Goal: Task Accomplishment & Management: Complete application form

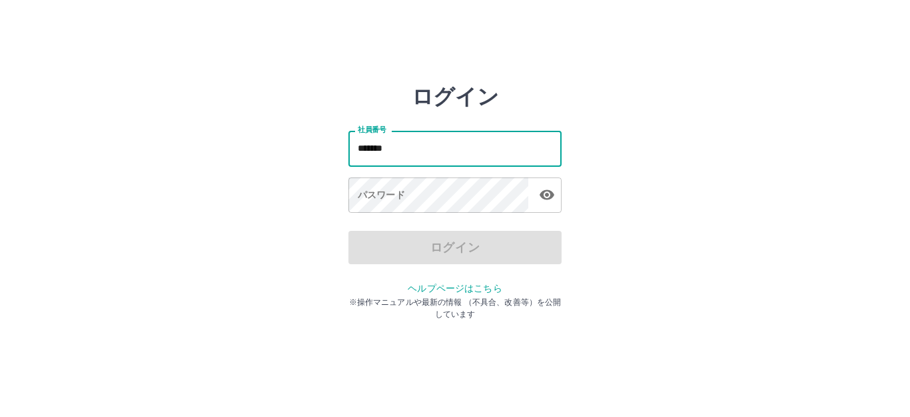
type input "*******"
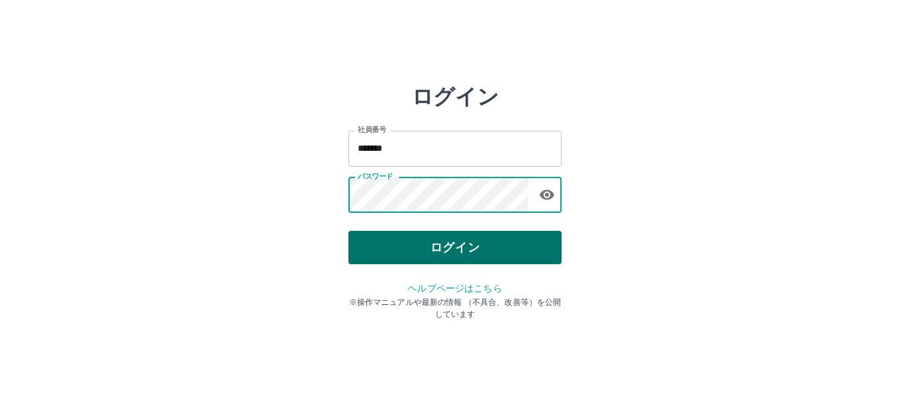
click at [395, 249] on button "ログイン" at bounding box center [455, 247] width 213 height 33
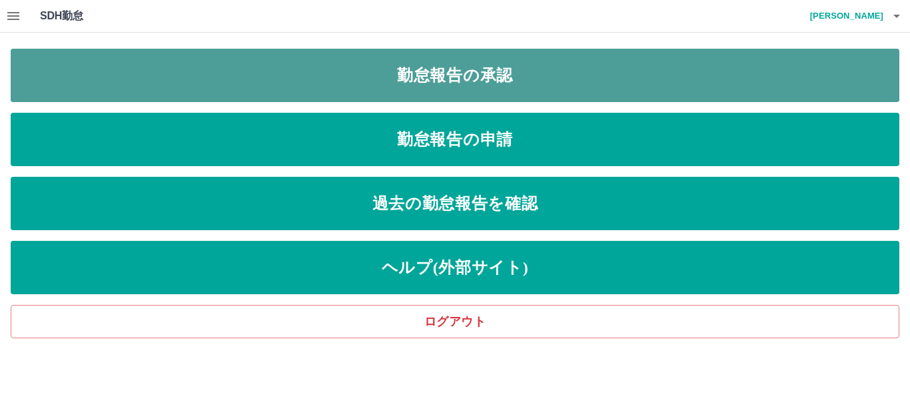
click at [171, 85] on link "勤怠報告の承認" at bounding box center [455, 75] width 889 height 53
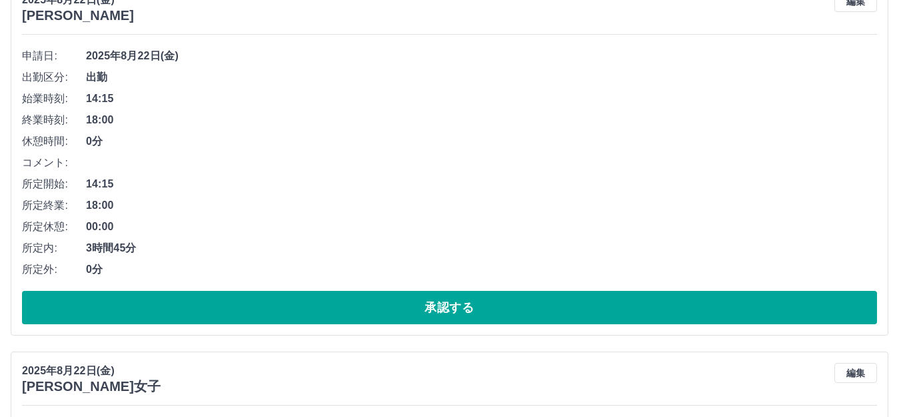
scroll to position [200, 0]
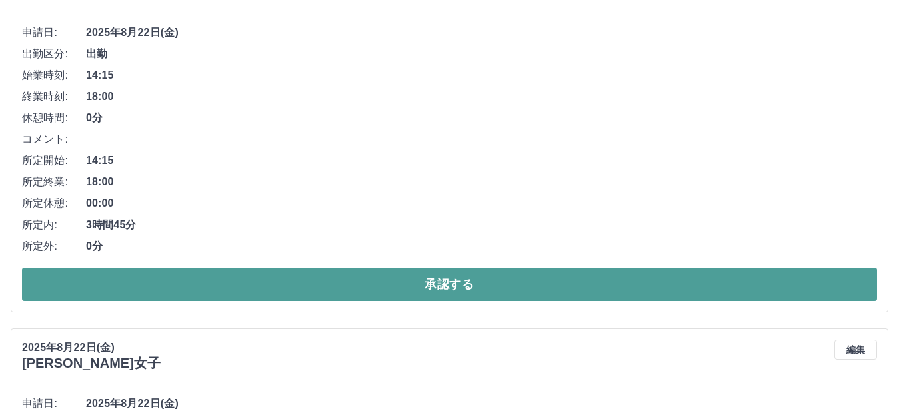
click at [145, 278] on button "承認する" at bounding box center [449, 283] width 855 height 33
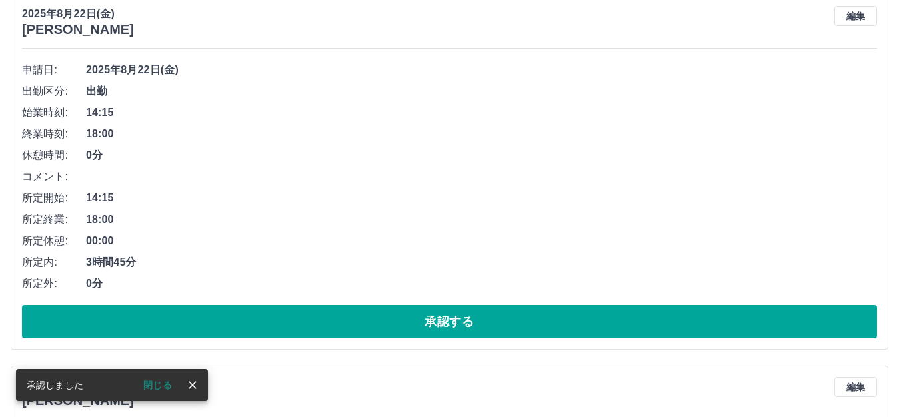
scroll to position [163, 0]
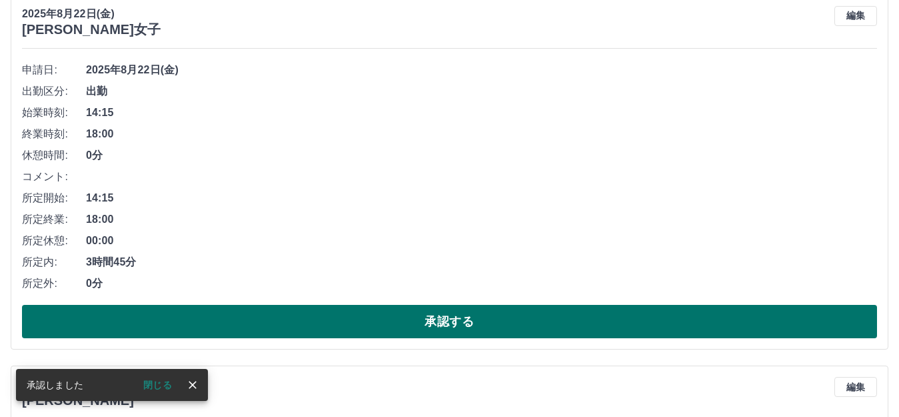
click at [240, 313] on button "承認する" at bounding box center [449, 321] width 855 height 33
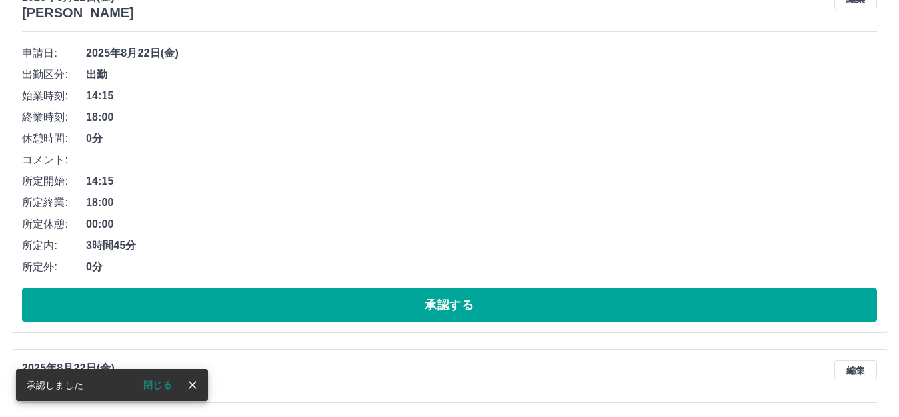
scroll to position [259, 0]
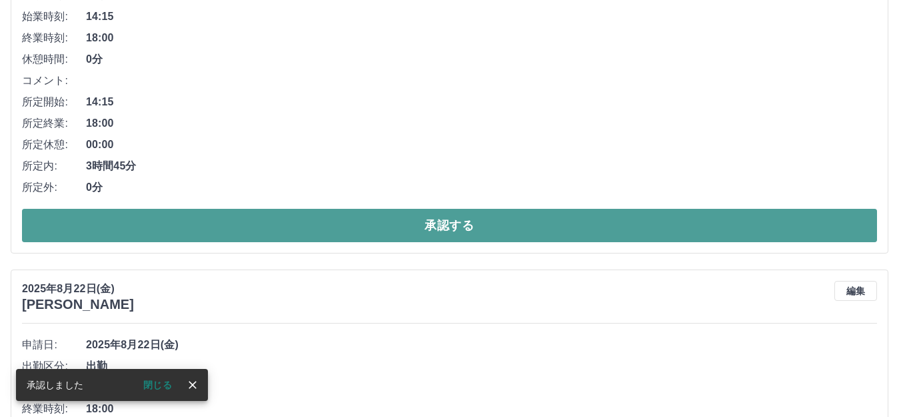
click at [323, 219] on button "承認する" at bounding box center [449, 225] width 855 height 33
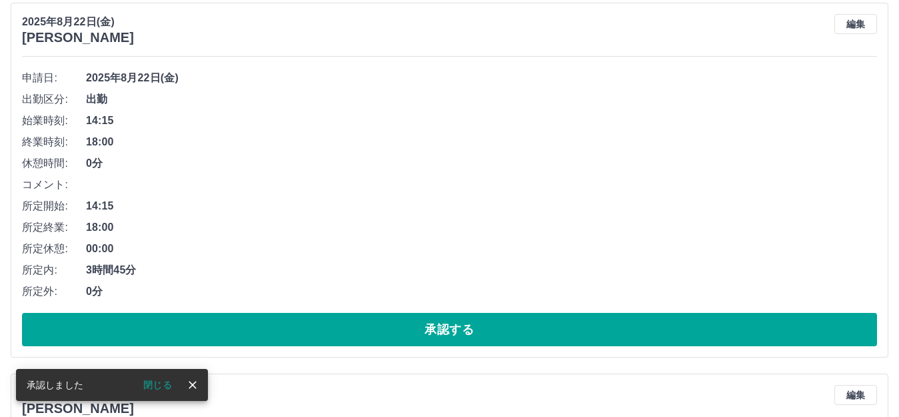
scroll to position [155, 0]
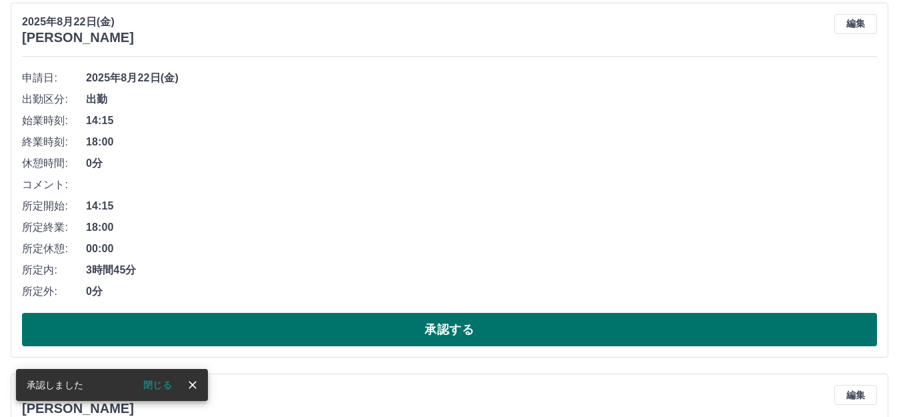
click at [351, 320] on button "承認する" at bounding box center [449, 329] width 855 height 33
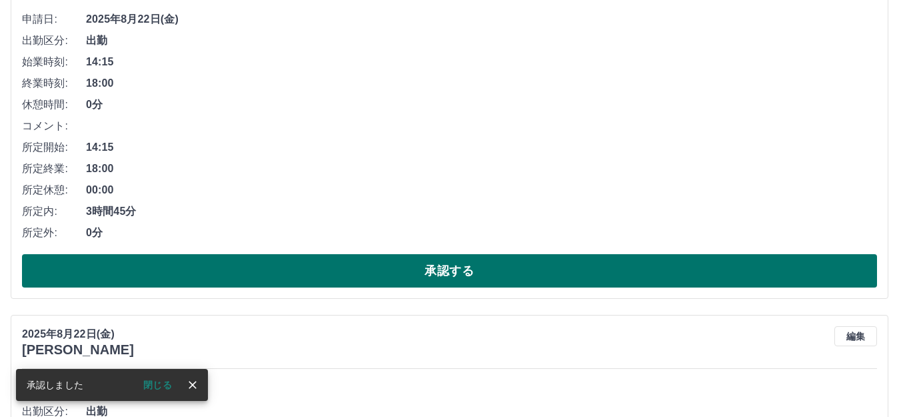
scroll to position [251, 0]
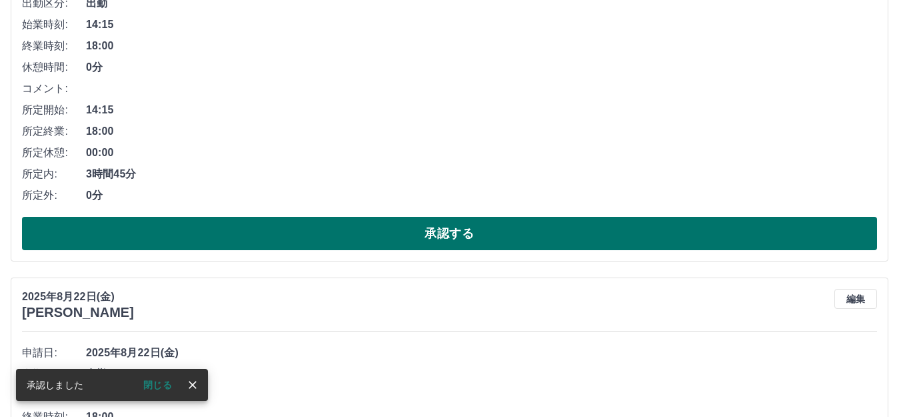
click at [408, 244] on button "承認する" at bounding box center [449, 233] width 855 height 33
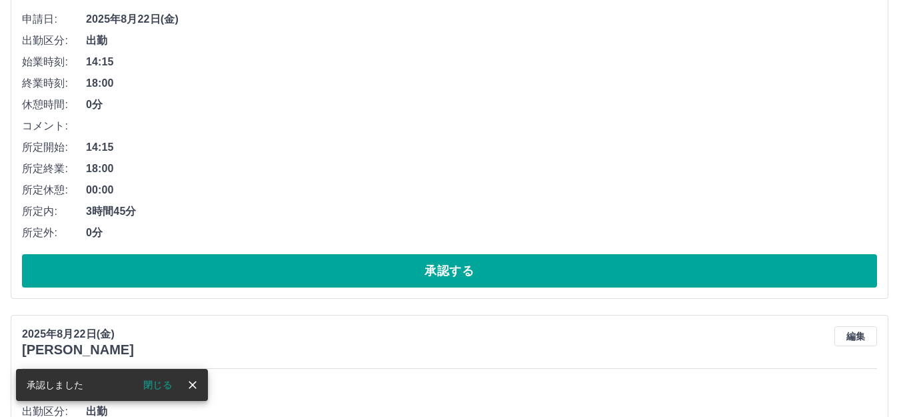
scroll to position [147, 0]
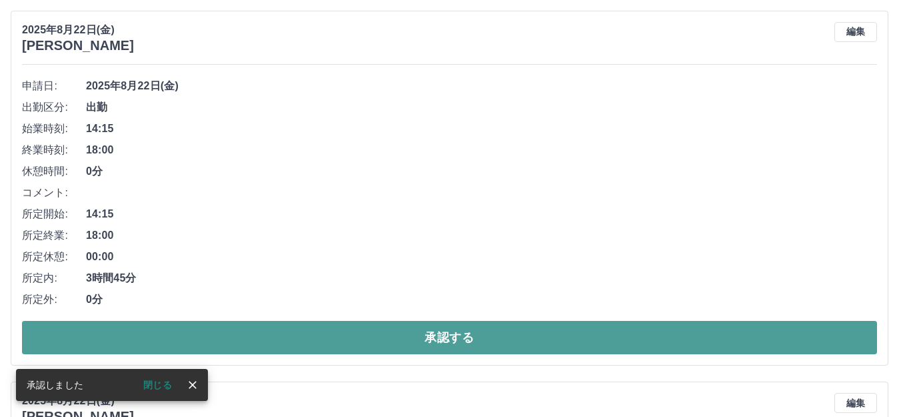
click at [399, 328] on button "承認する" at bounding box center [449, 337] width 855 height 33
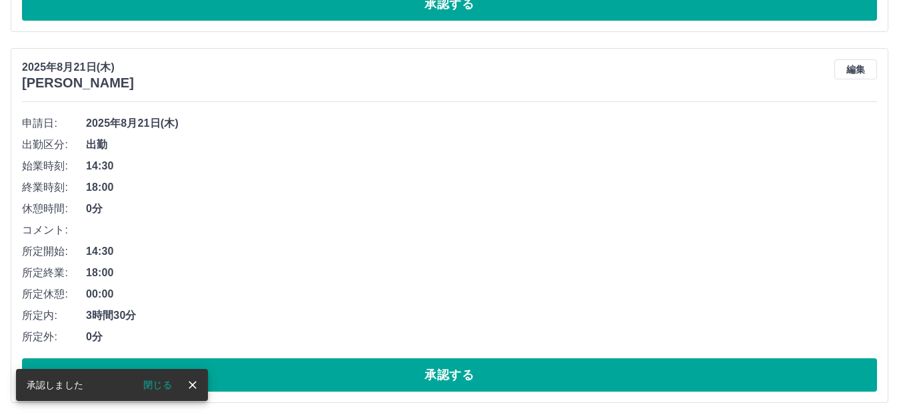
scroll to position [109, 0]
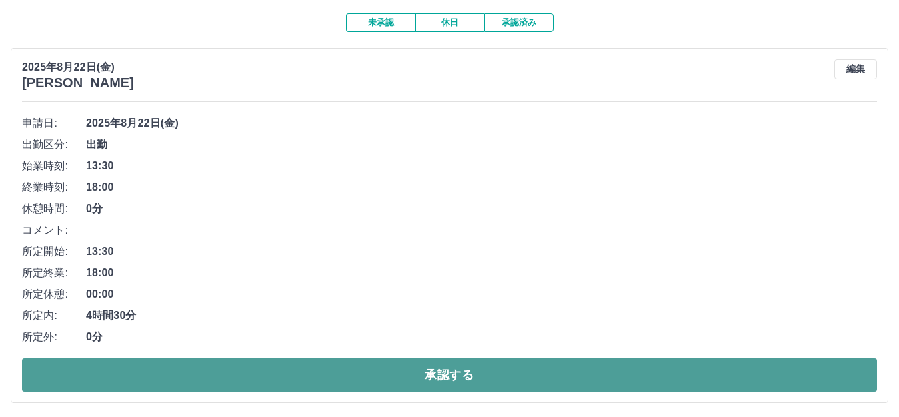
click at [390, 369] on button "承認する" at bounding box center [449, 374] width 855 height 33
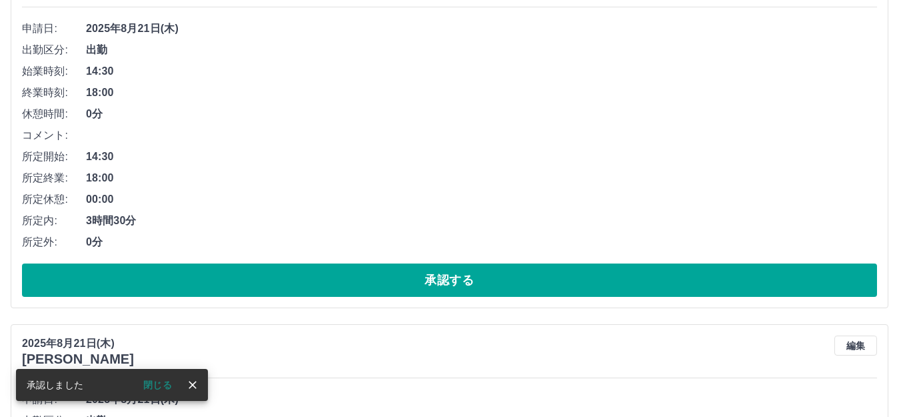
scroll to position [205, 0]
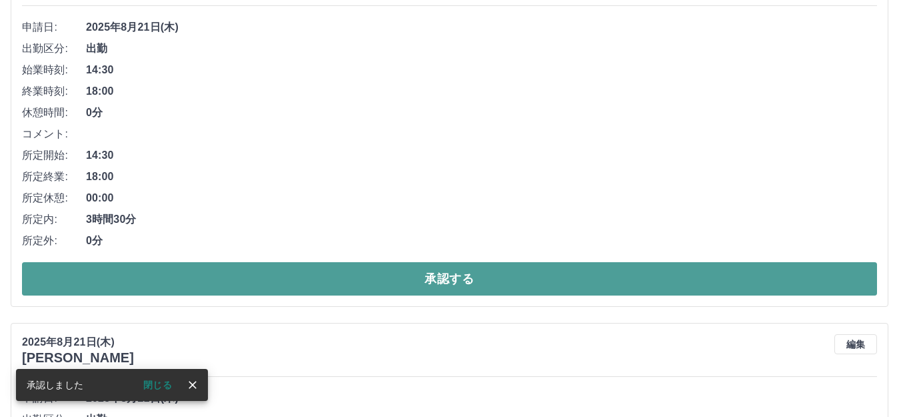
click at [373, 285] on button "承認する" at bounding box center [449, 278] width 855 height 33
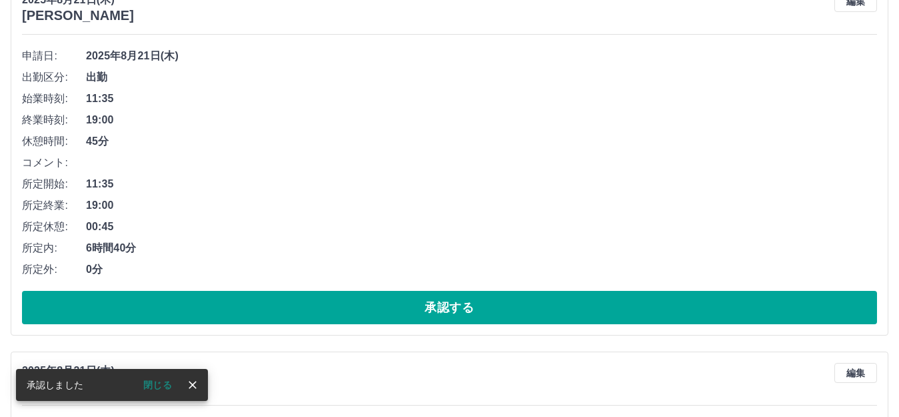
scroll to position [200, 0]
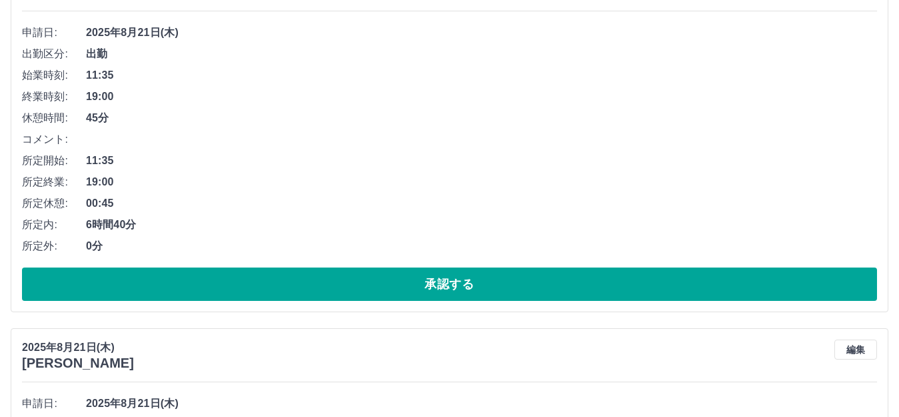
click at [373, 285] on button "承認する" at bounding box center [449, 283] width 855 height 33
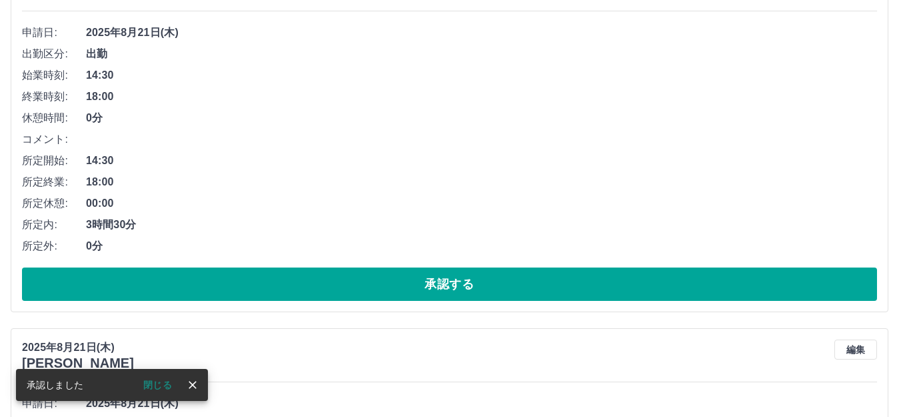
click at [362, 283] on button "承認する" at bounding box center [449, 283] width 855 height 33
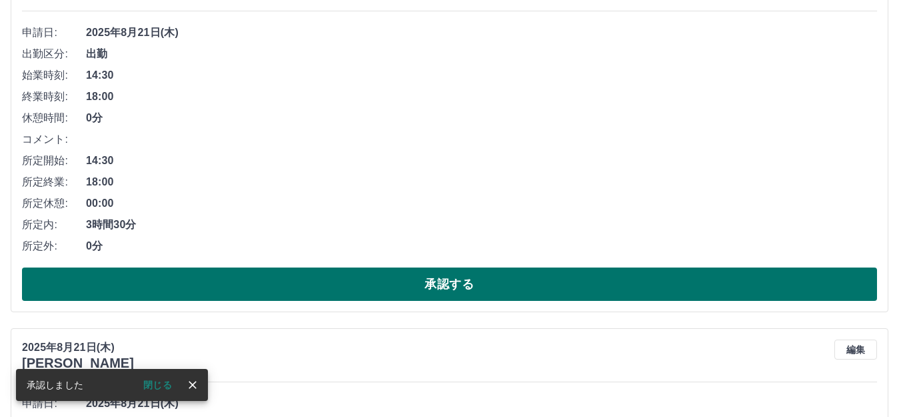
scroll to position [267, 0]
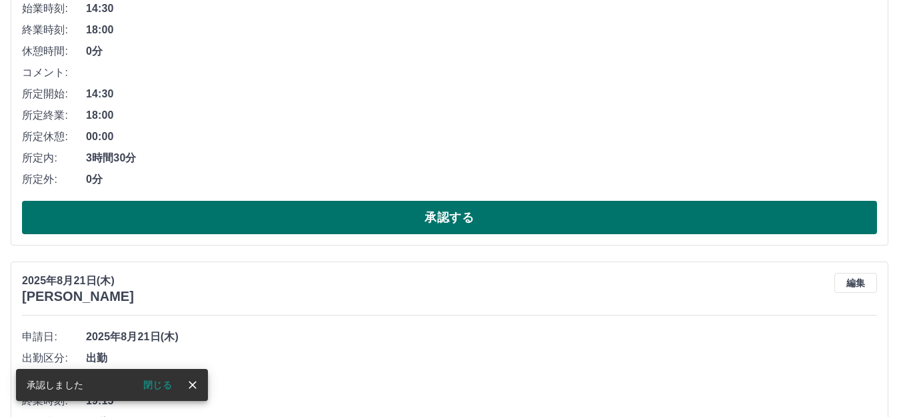
click at [352, 217] on button "承認する" at bounding box center [449, 217] width 855 height 33
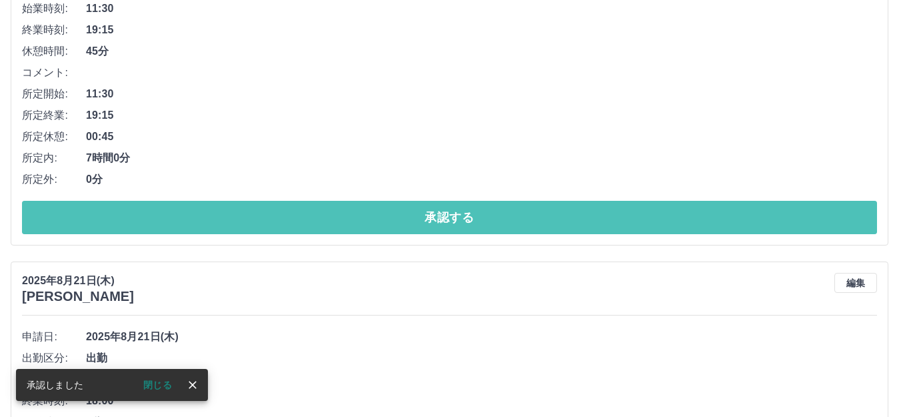
click at [350, 213] on button "承認する" at bounding box center [449, 217] width 855 height 33
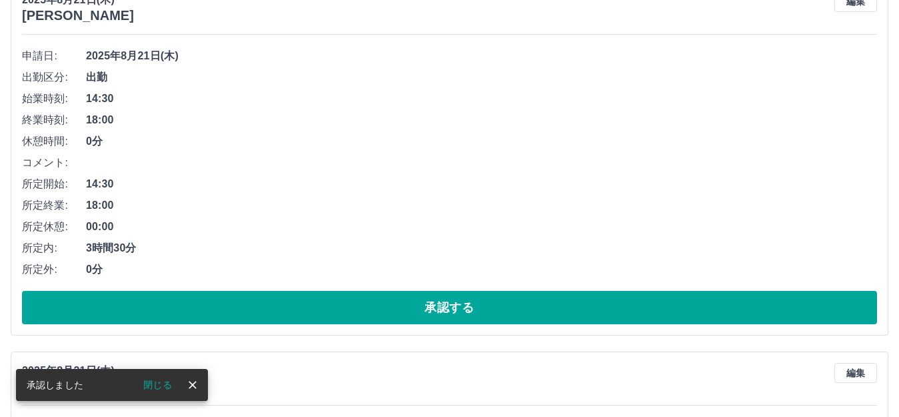
scroll to position [200, 0]
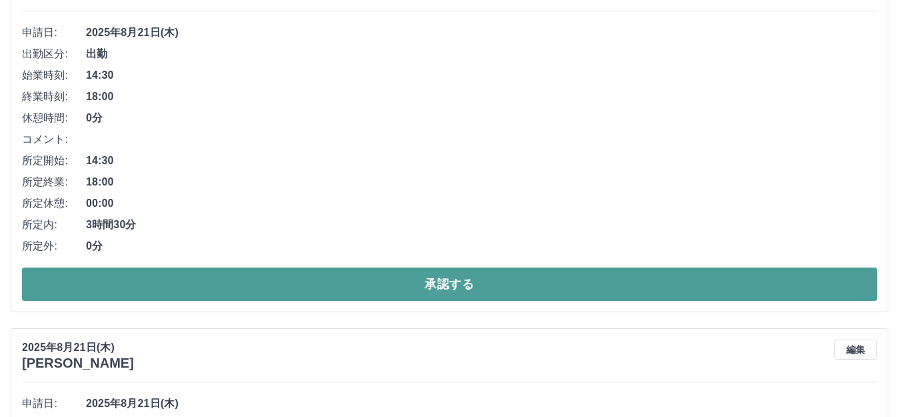
click at [333, 297] on button "承認する" at bounding box center [449, 283] width 855 height 33
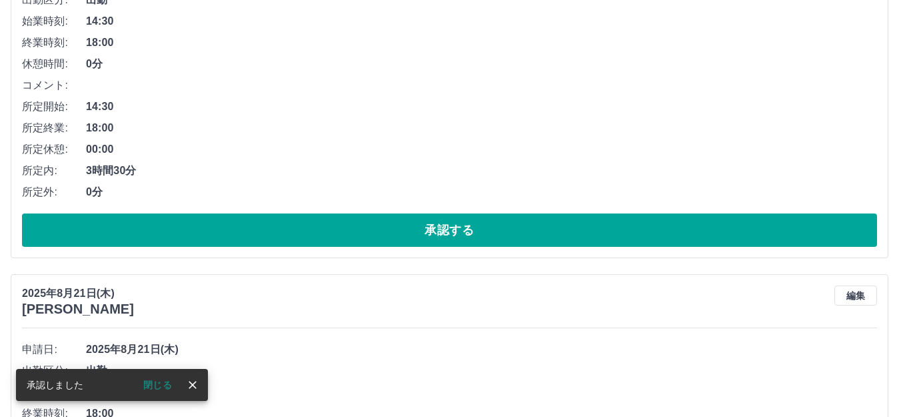
scroll to position [267, 0]
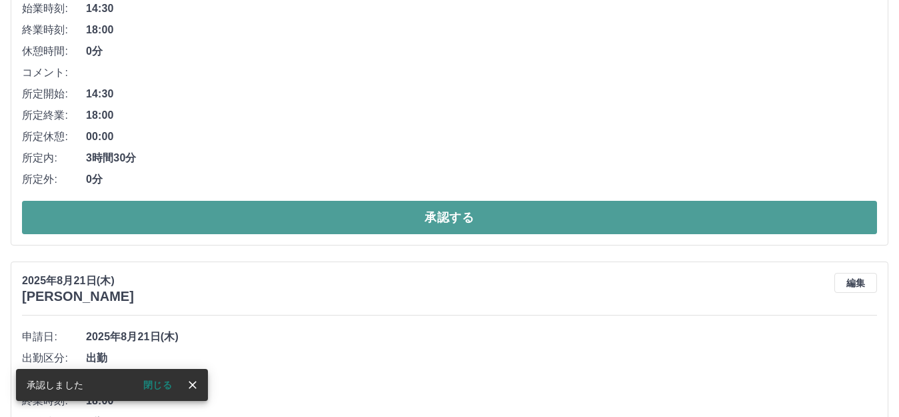
click at [325, 228] on button "承認する" at bounding box center [449, 217] width 855 height 33
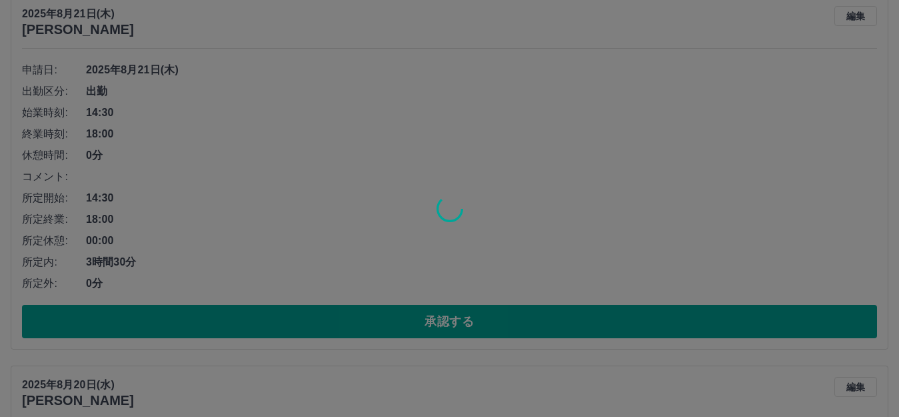
scroll to position [163, 0]
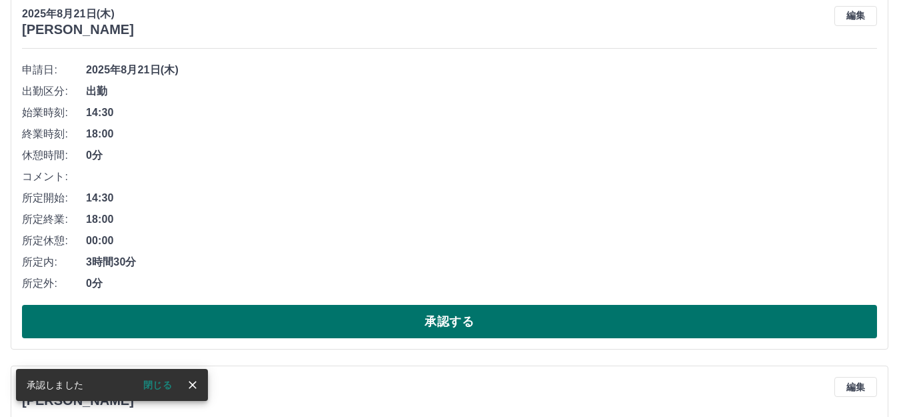
click at [323, 318] on button "承認する" at bounding box center [449, 321] width 855 height 33
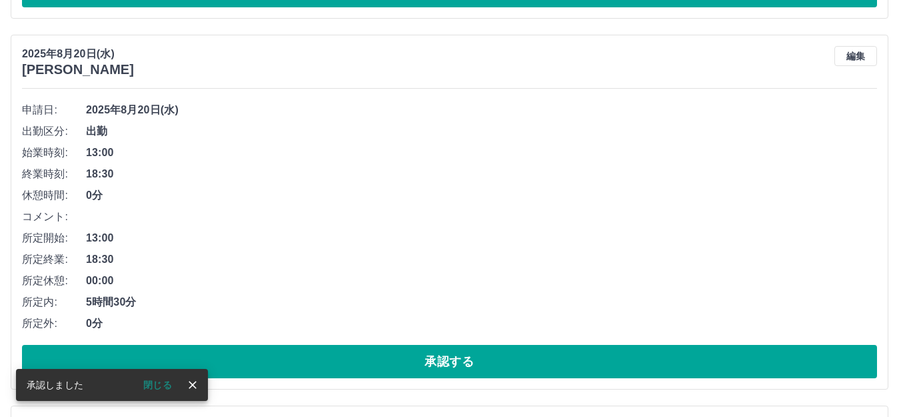
scroll to position [59, 0]
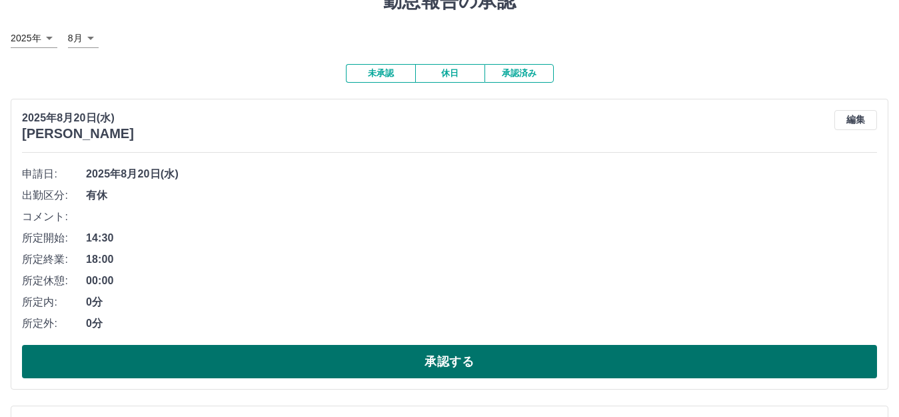
click at [313, 362] on button "承認する" at bounding box center [449, 361] width 855 height 33
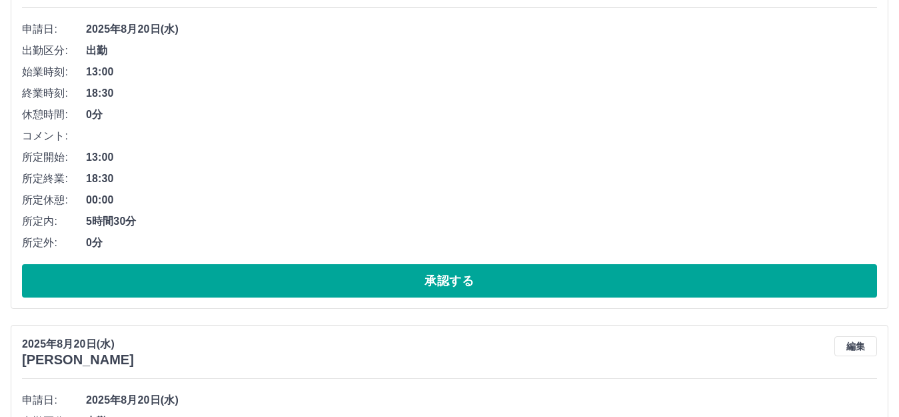
scroll to position [219, 0]
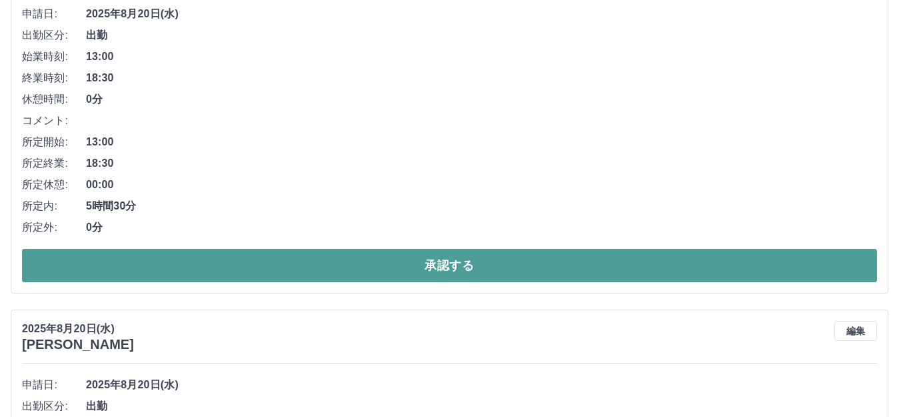
click at [341, 269] on button "承認する" at bounding box center [449, 265] width 855 height 33
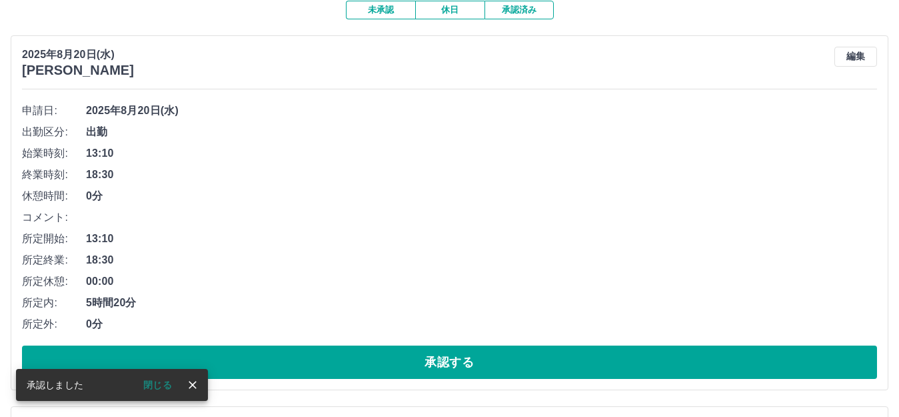
scroll to position [267, 0]
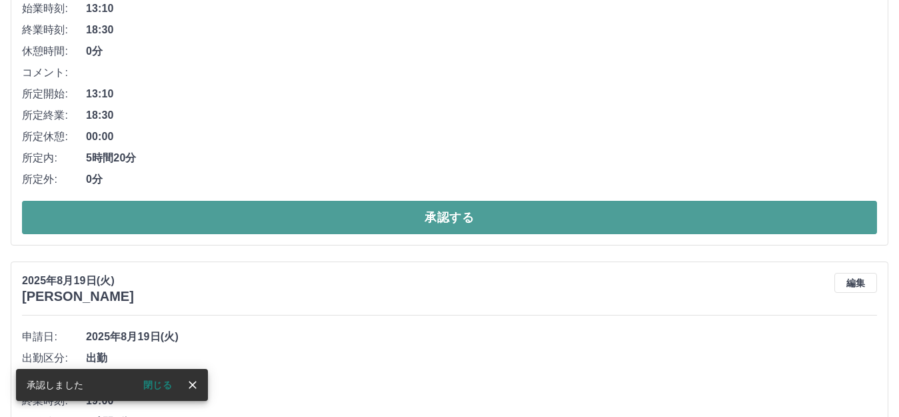
click at [328, 219] on button "承認する" at bounding box center [449, 217] width 855 height 33
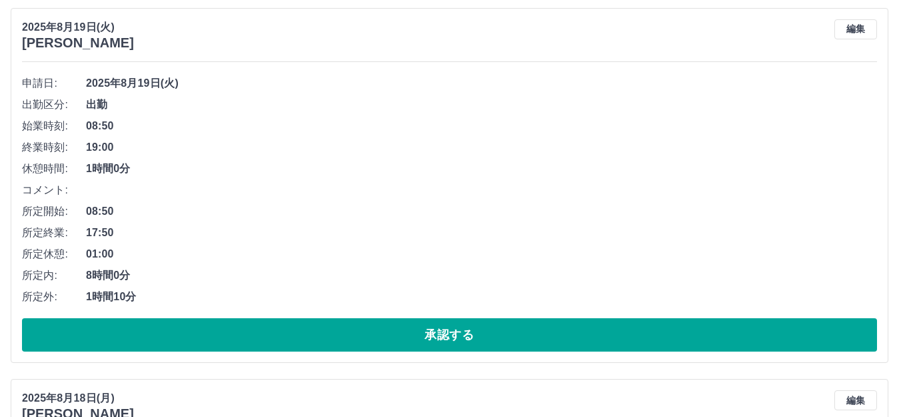
scroll to position [200, 0]
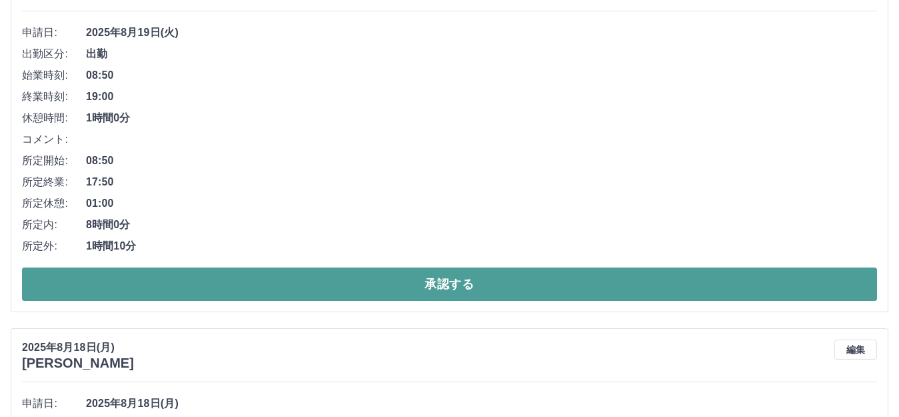
click at [296, 287] on button "承認する" at bounding box center [449, 283] width 855 height 33
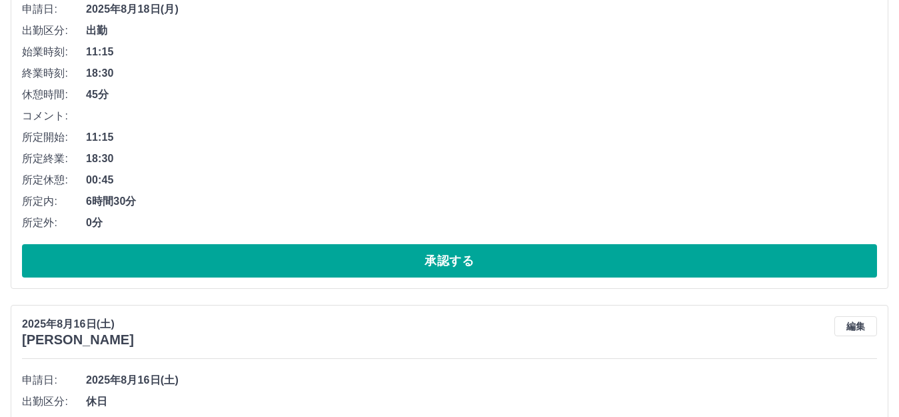
scroll to position [229, 0]
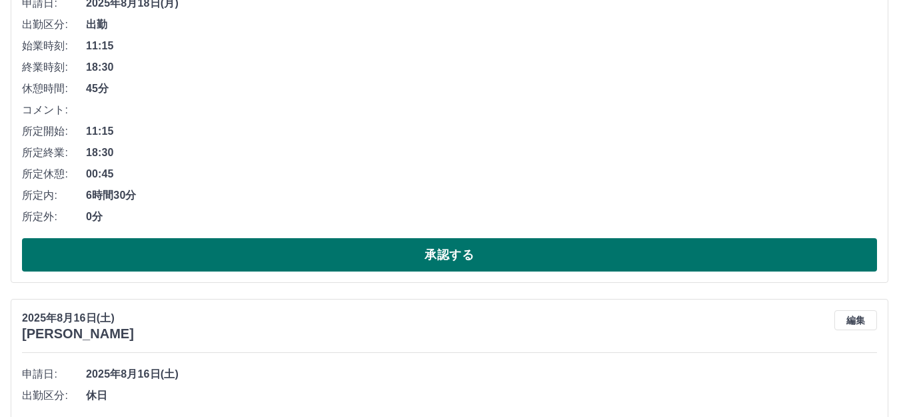
click at [321, 265] on button "承認する" at bounding box center [449, 254] width 855 height 33
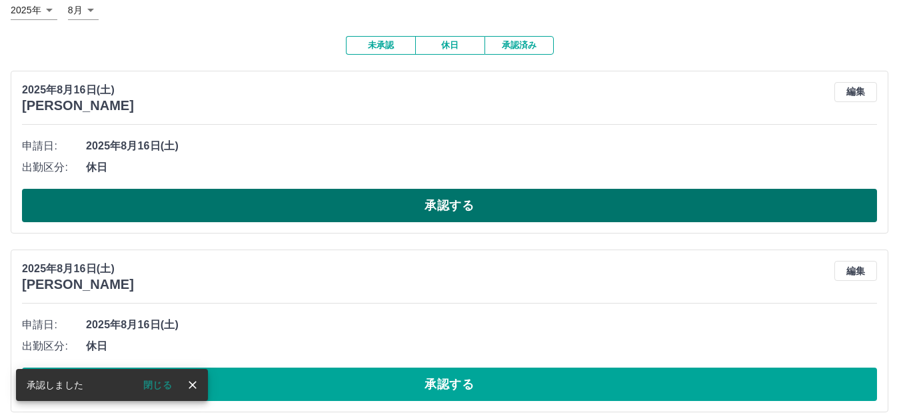
scroll to position [67, 0]
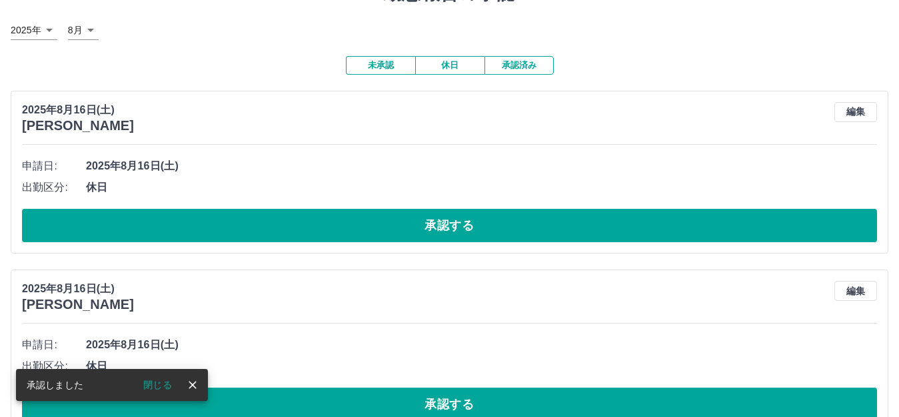
click at [313, 244] on div "[DATE] [PERSON_NAME] 編集 申請日: [DATE] 出勤区分: 休日 承認する" at bounding box center [450, 172] width 878 height 163
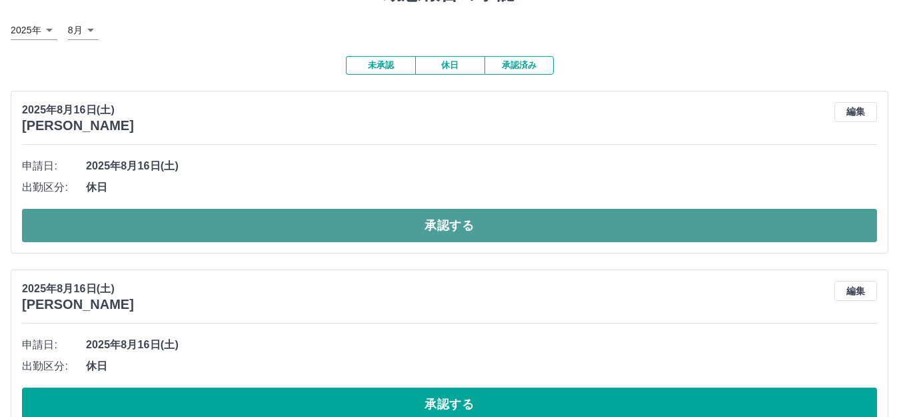
click at [310, 235] on button "承認する" at bounding box center [449, 225] width 855 height 33
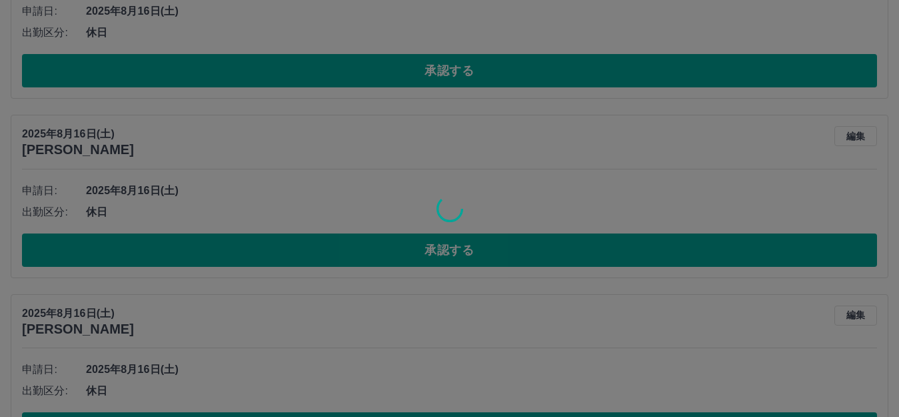
scroll to position [221, 0]
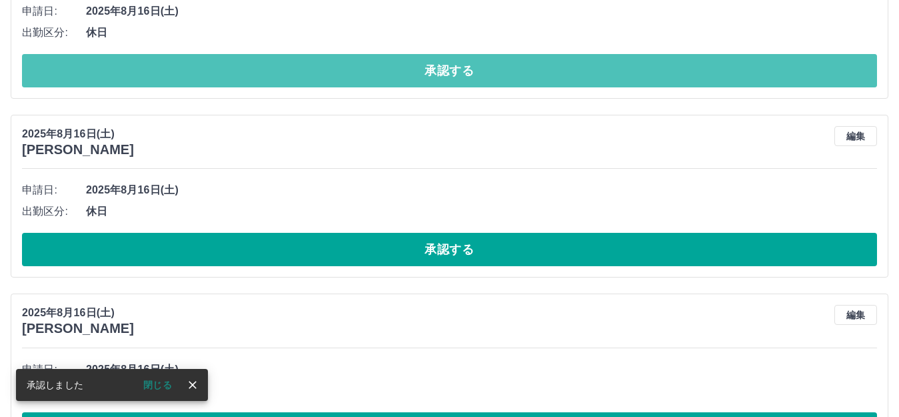
click at [339, 75] on button "承認する" at bounding box center [449, 70] width 855 height 33
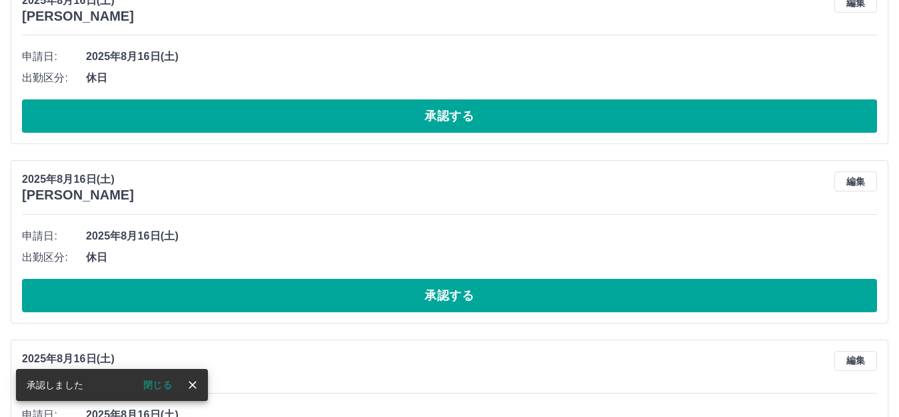
scroll to position [176, 0]
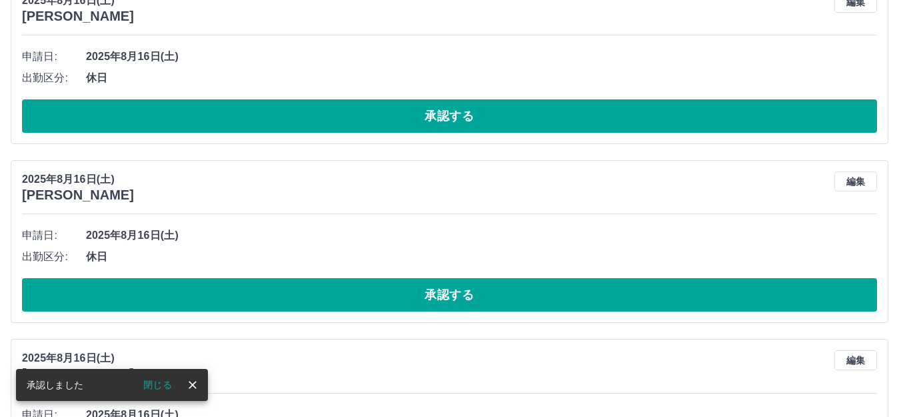
click at [353, 124] on button "承認する" at bounding box center [449, 115] width 855 height 33
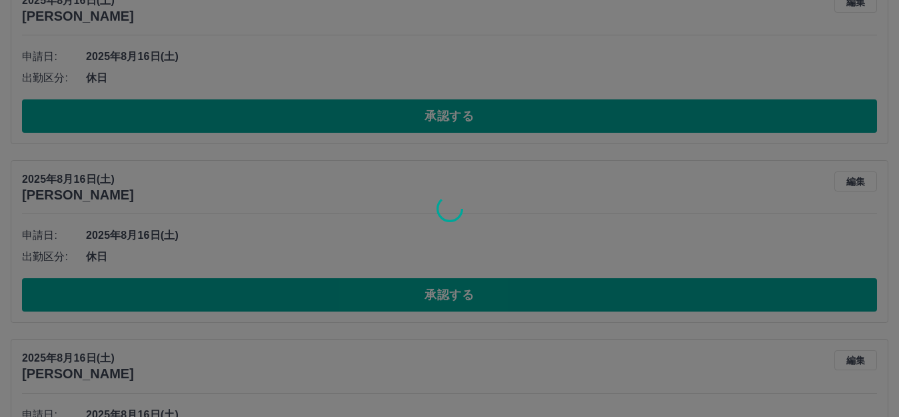
scroll to position [0, 0]
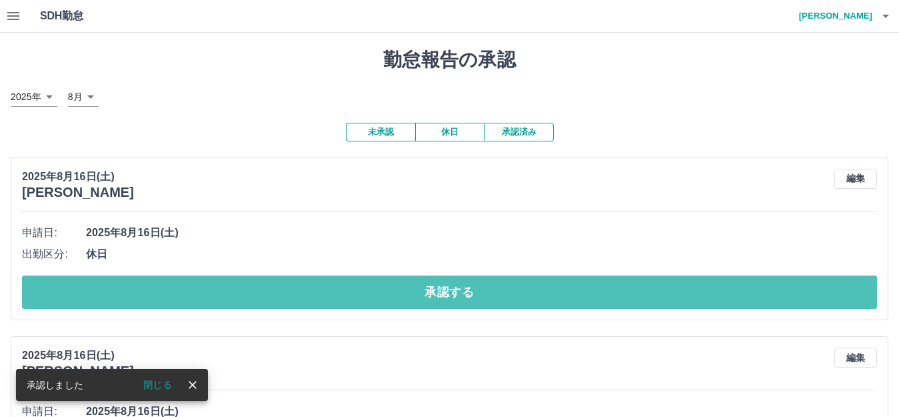
click at [343, 297] on button "承認する" at bounding box center [449, 291] width 855 height 33
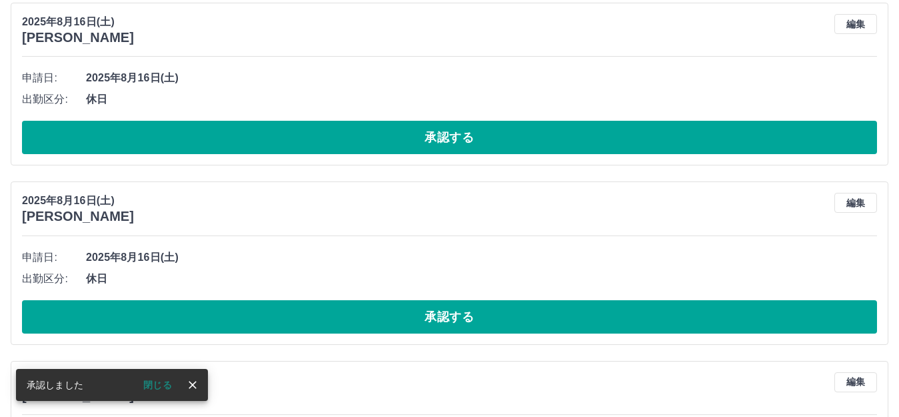
scroll to position [155, 0]
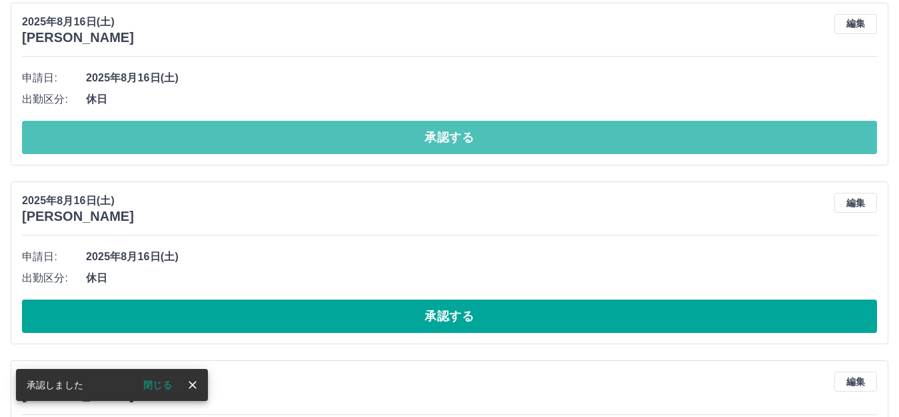
click at [357, 147] on button "承認する" at bounding box center [449, 137] width 855 height 33
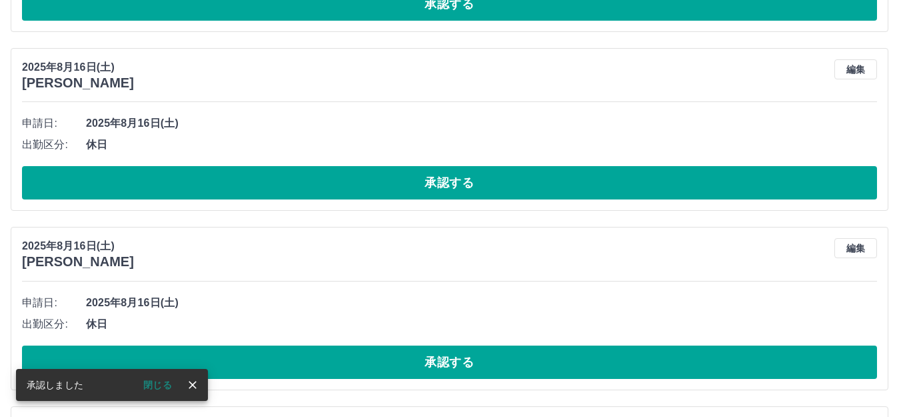
scroll to position [109, 0]
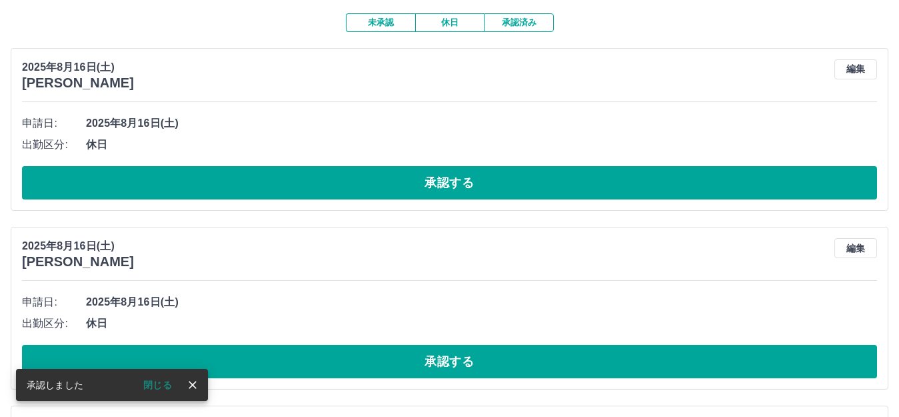
click at [348, 183] on button "承認する" at bounding box center [449, 182] width 855 height 33
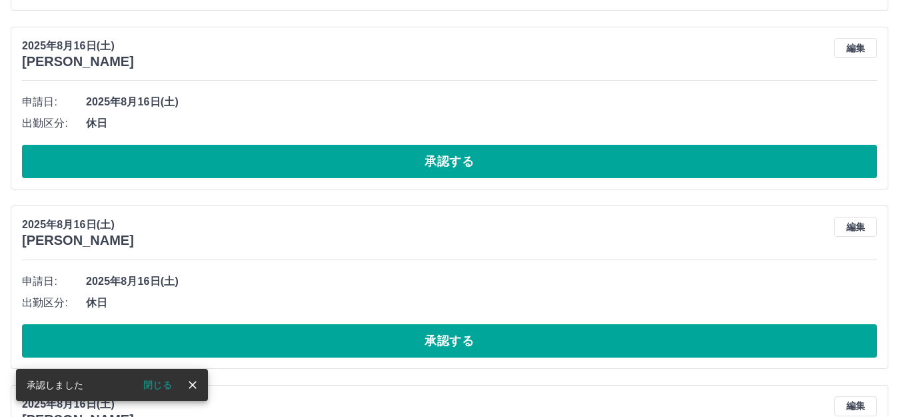
scroll to position [131, 0]
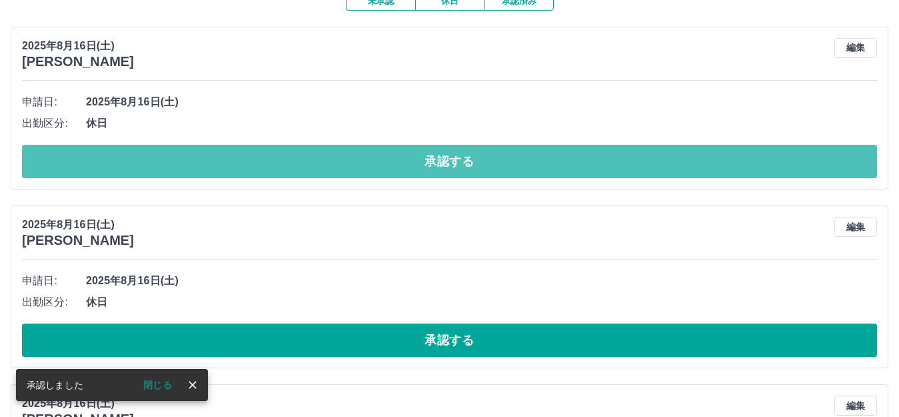
click at [347, 167] on button "承認する" at bounding box center [449, 161] width 855 height 33
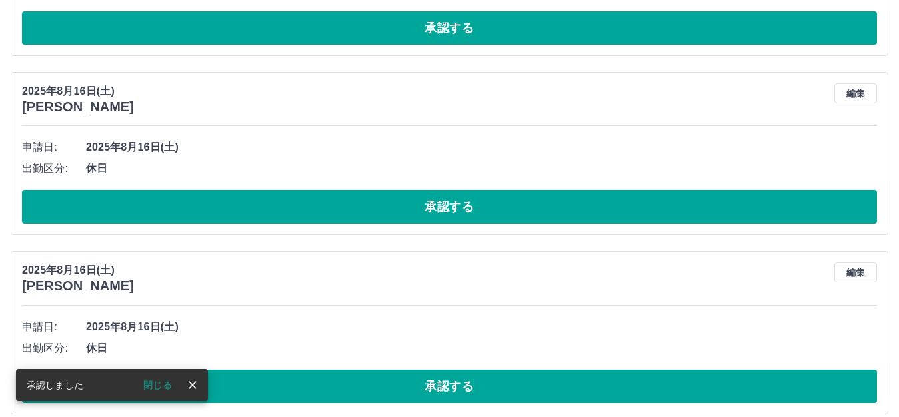
scroll to position [85, 0]
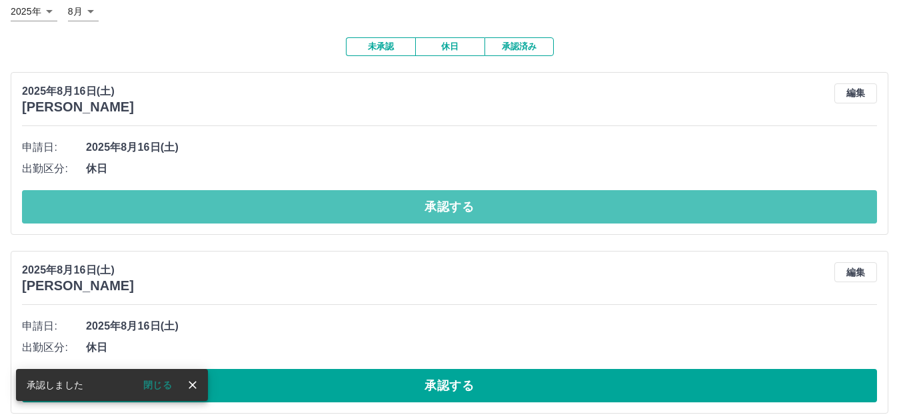
click at [353, 211] on button "承認する" at bounding box center [449, 206] width 855 height 33
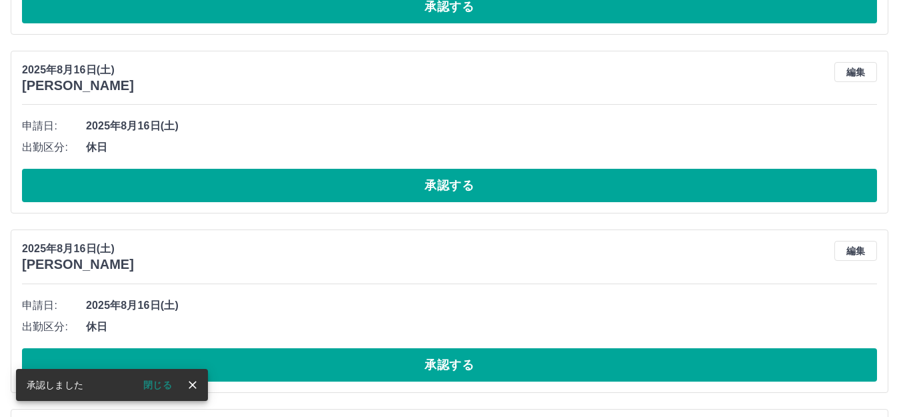
scroll to position [107, 0]
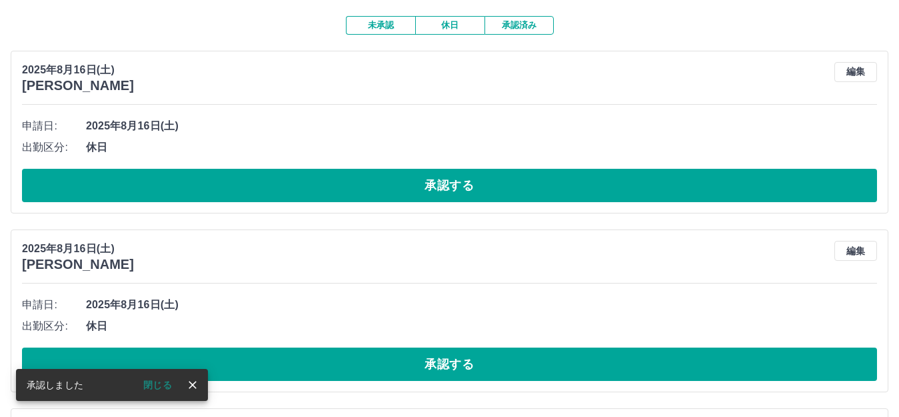
click at [338, 195] on button "承認する" at bounding box center [449, 185] width 855 height 33
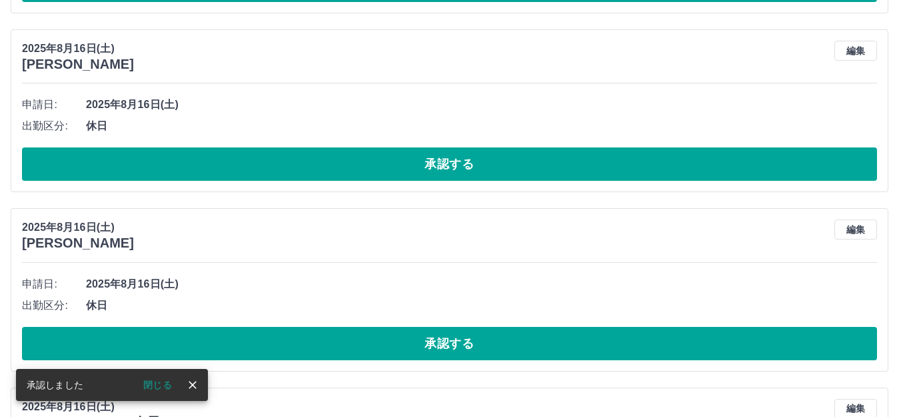
scroll to position [128, 0]
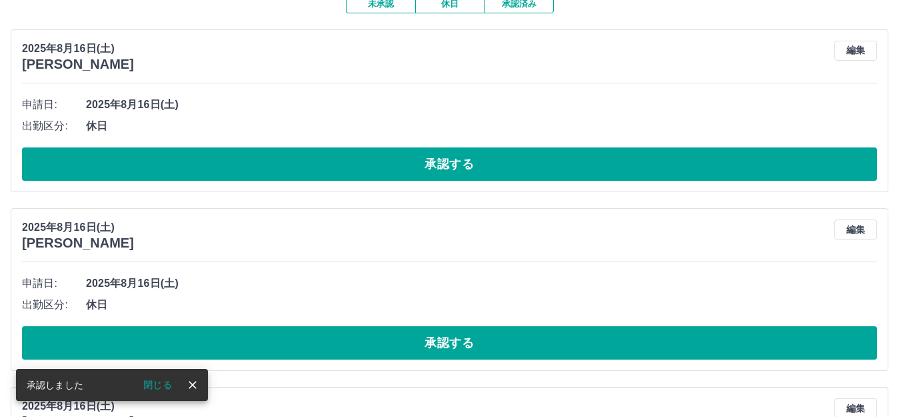
click at [351, 164] on button "承認する" at bounding box center [449, 163] width 855 height 33
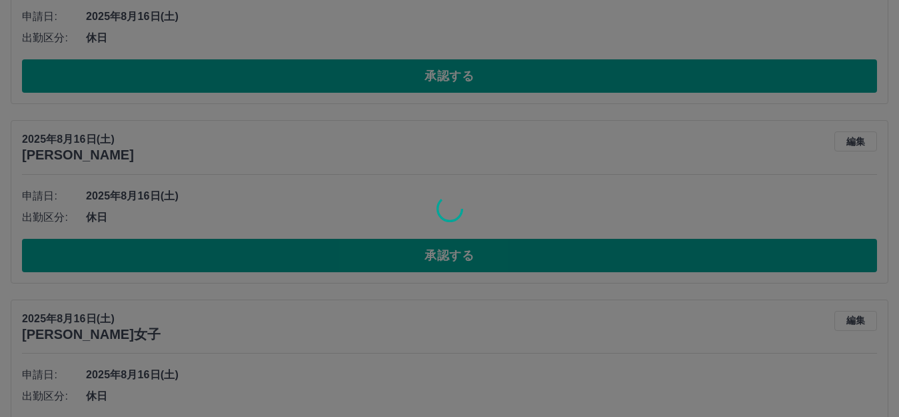
scroll to position [216, 0]
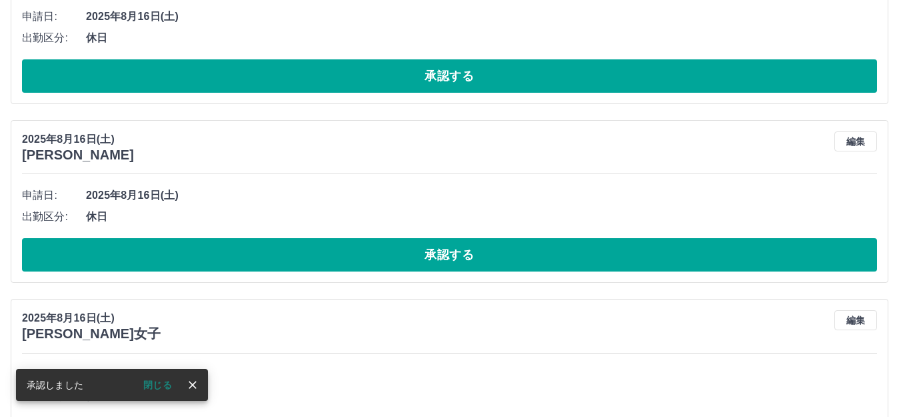
click at [341, 77] on button "承認する" at bounding box center [449, 75] width 855 height 33
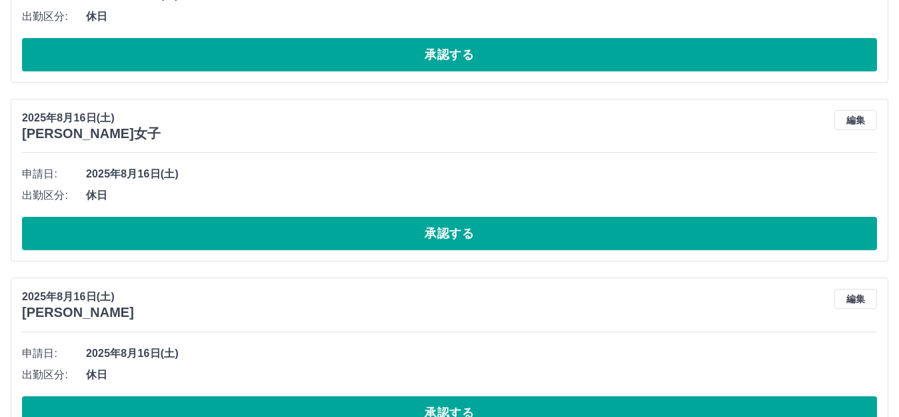
scroll to position [0, 0]
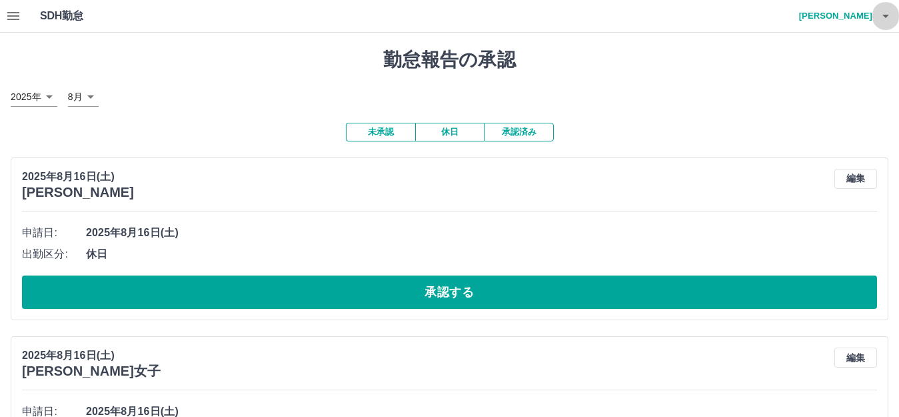
click at [880, 19] on icon "button" at bounding box center [886, 16] width 16 height 16
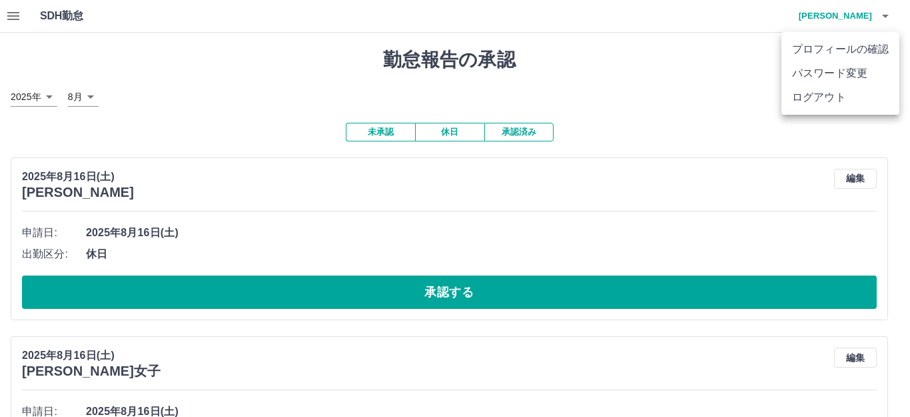
drag, startPoint x: 6, startPoint y: 13, endPoint x: 11, endPoint y: 21, distance: 9.6
click at [6, 14] on div at bounding box center [455, 208] width 910 height 417
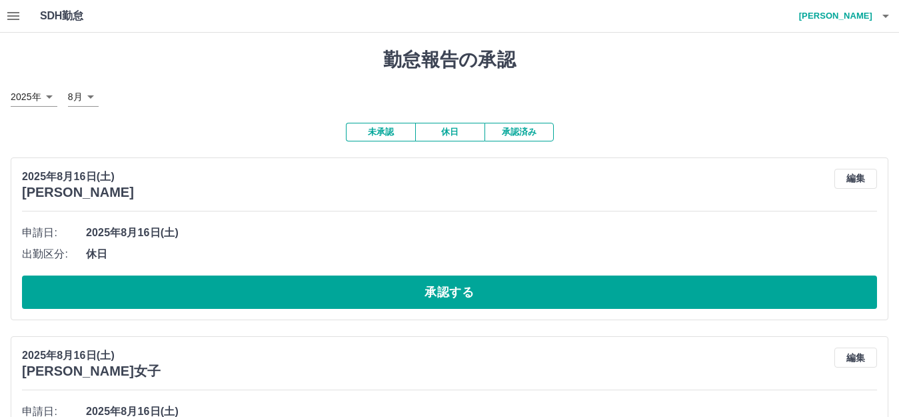
click at [19, 21] on icon "button" at bounding box center [13, 16] width 16 height 16
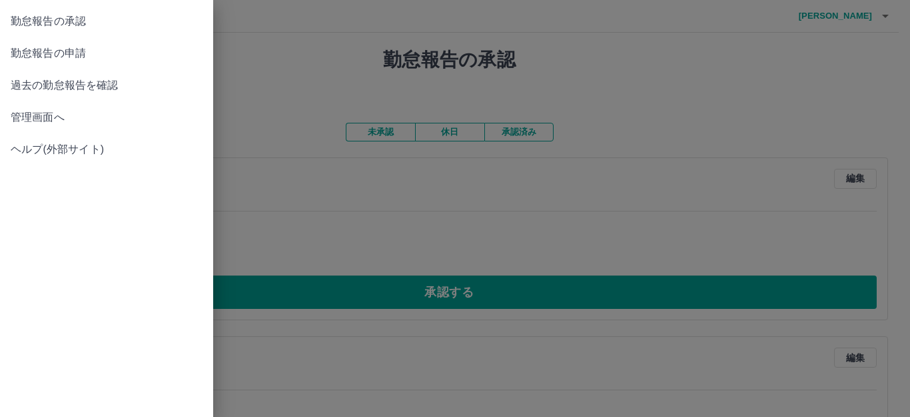
click at [24, 48] on span "勤怠報告の申請" at bounding box center [107, 53] width 192 height 16
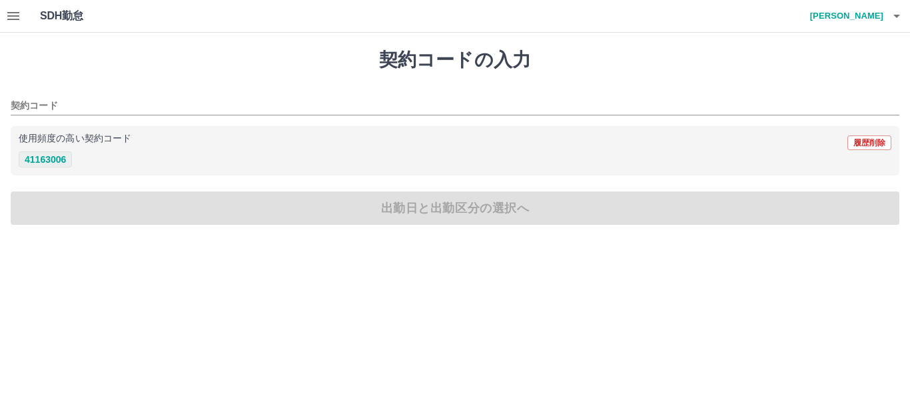
click at [44, 160] on button "41163006" at bounding box center [45, 159] width 53 height 16
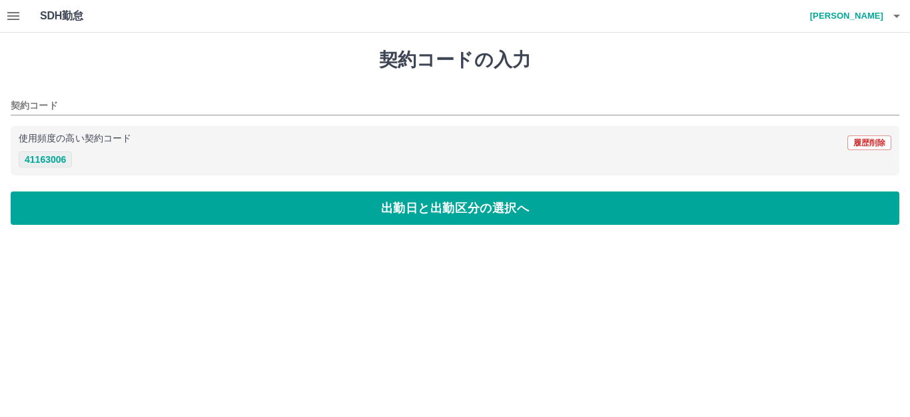
type input "********"
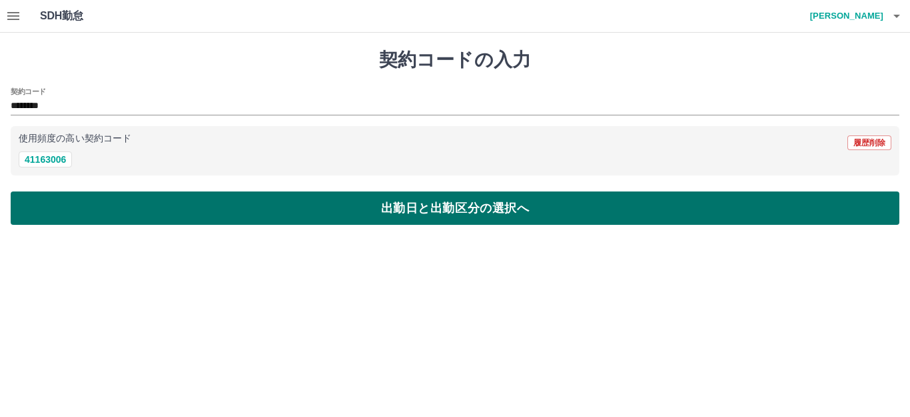
click at [50, 205] on button "出勤日と出勤区分の選択へ" at bounding box center [455, 207] width 889 height 33
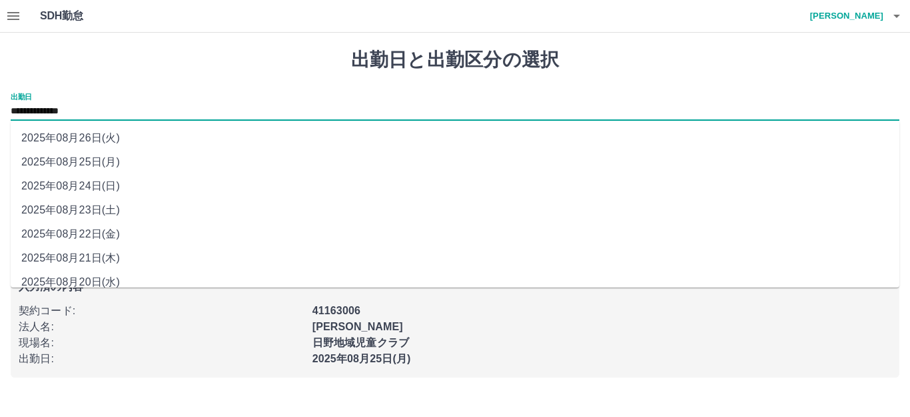
click at [73, 116] on input "**********" at bounding box center [455, 111] width 889 height 17
click at [71, 230] on li "2025年08月22日(金)" at bounding box center [455, 234] width 889 height 24
type input "**********"
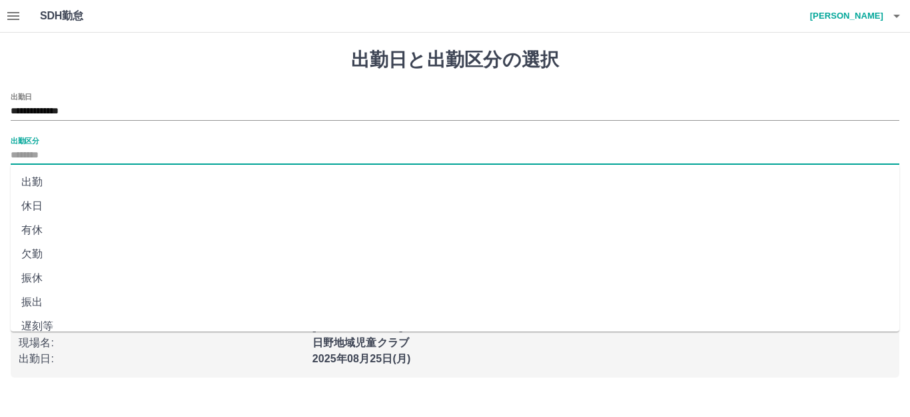
click at [44, 155] on input "出勤区分" at bounding box center [455, 155] width 889 height 17
click at [42, 179] on li "出勤" at bounding box center [455, 182] width 889 height 24
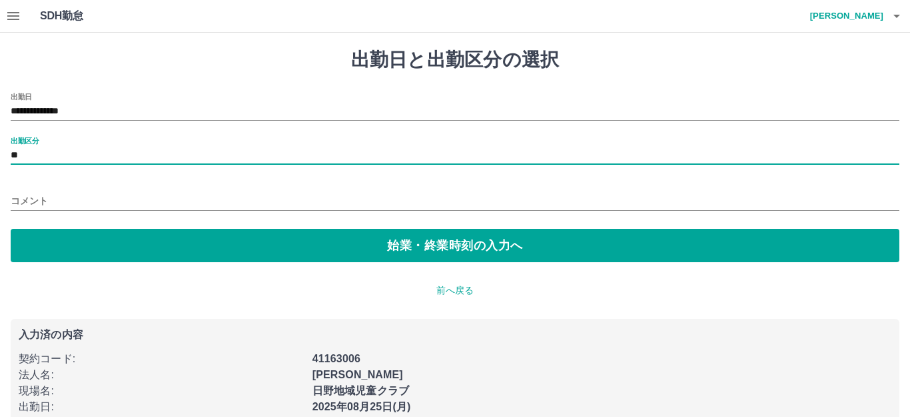
type input "**"
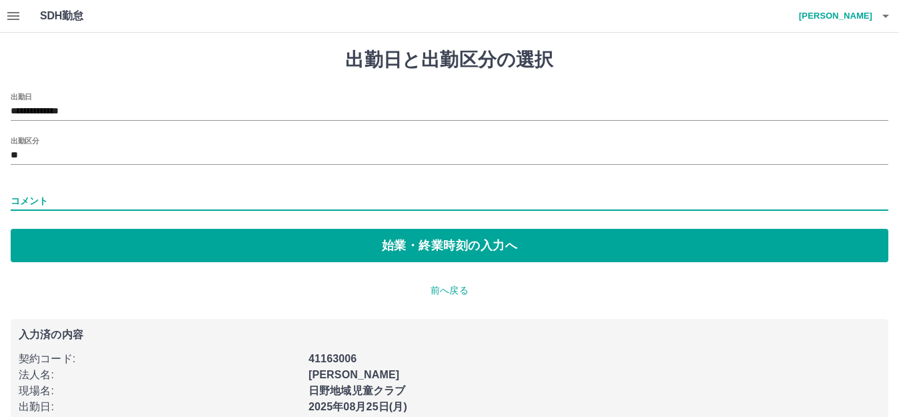
drag, startPoint x: 38, startPoint y: 197, endPoint x: 40, endPoint y: 205, distance: 8.2
click at [38, 197] on input "コメント" at bounding box center [450, 200] width 878 height 19
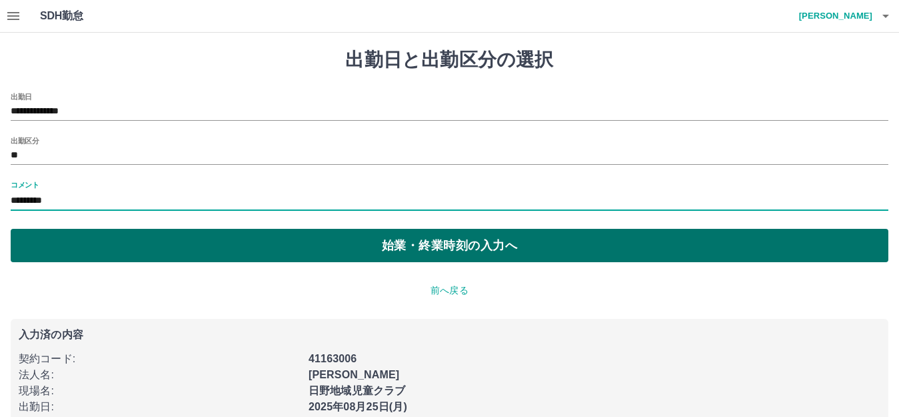
type input "*********"
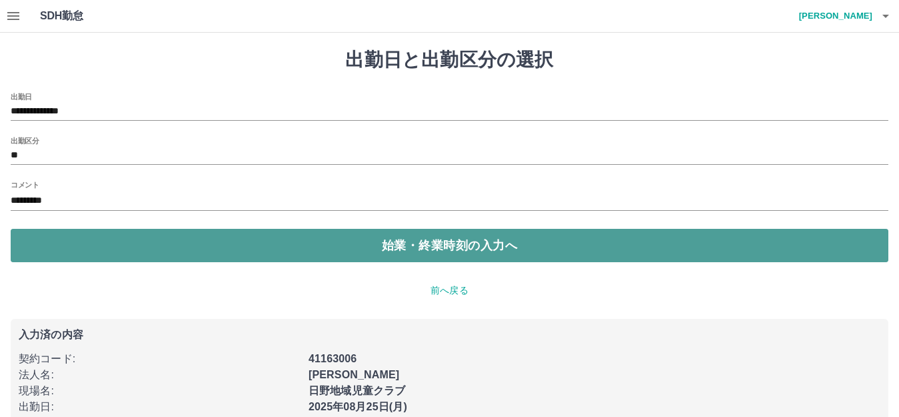
click at [237, 257] on button "始業・終業時刻の入力へ" at bounding box center [450, 245] width 878 height 33
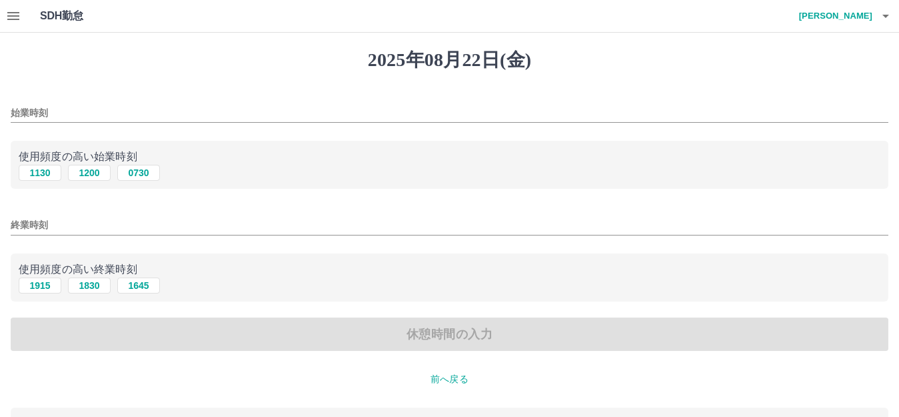
click at [37, 113] on input "始業時刻" at bounding box center [450, 112] width 878 height 19
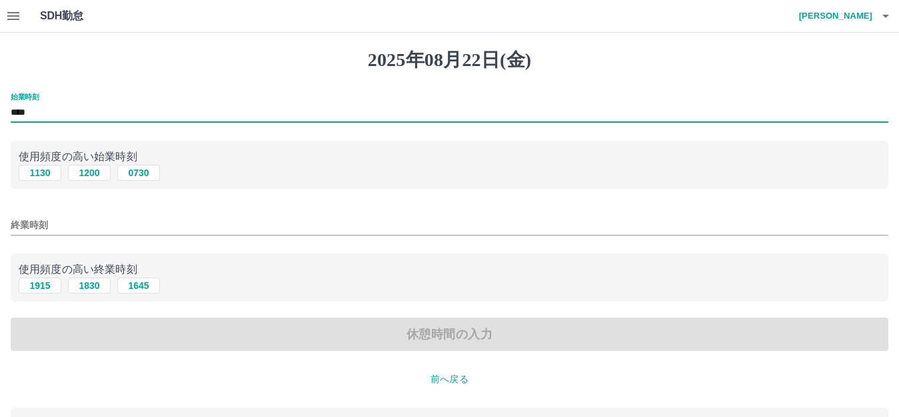
type input "****"
click at [11, 222] on input "終業時刻" at bounding box center [450, 224] width 878 height 19
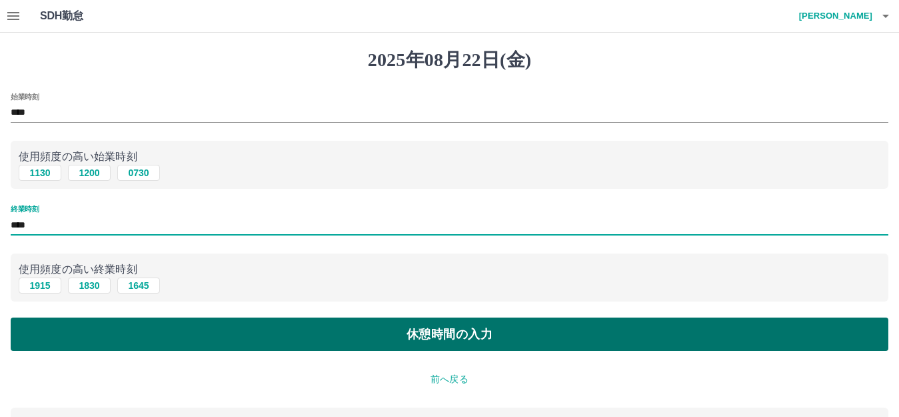
type input "****"
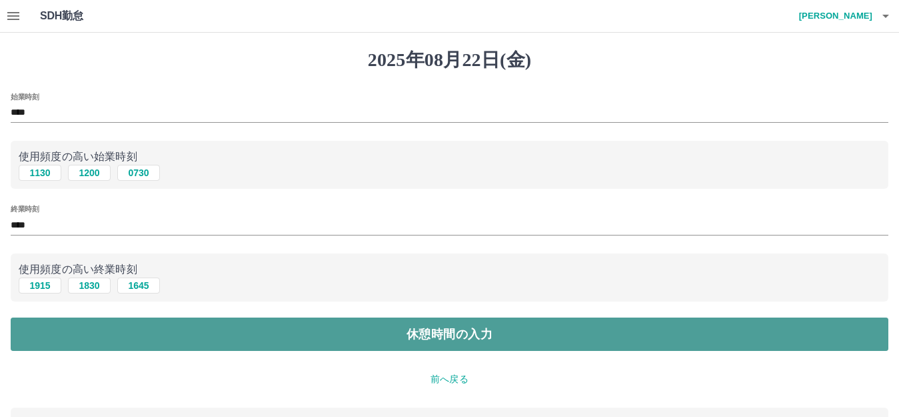
click at [65, 326] on button "休憩時間の入力" at bounding box center [450, 333] width 878 height 33
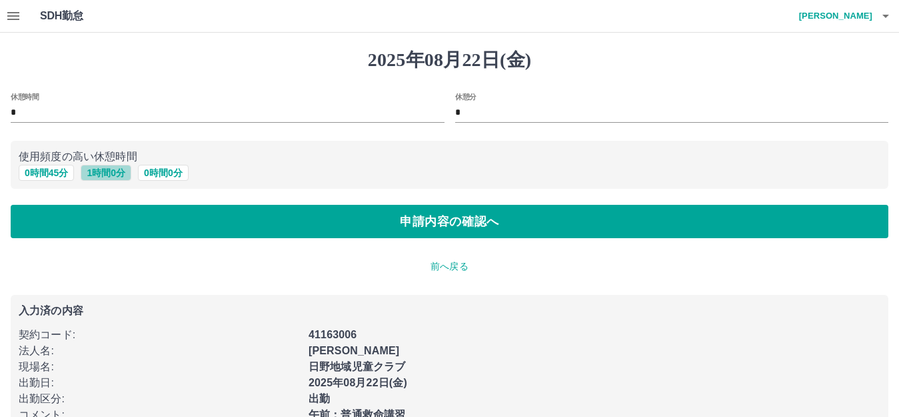
click at [105, 169] on button "1 時間 0 分" at bounding box center [106, 173] width 51 height 16
type input "*"
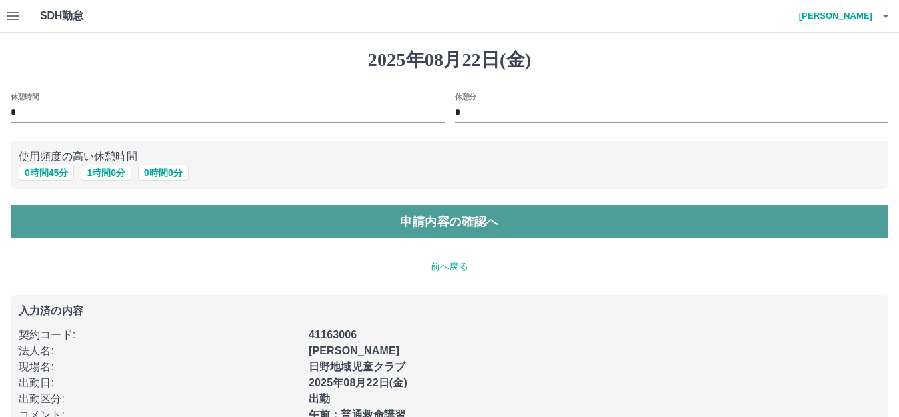
click at [265, 224] on button "申請内容の確認へ" at bounding box center [450, 221] width 878 height 33
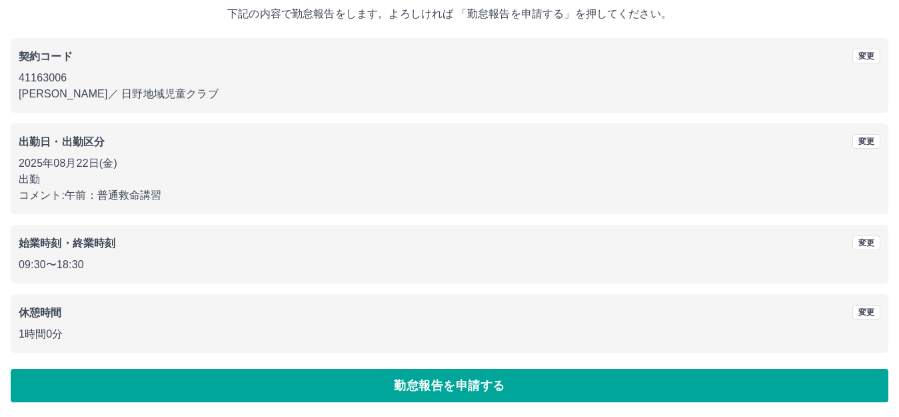
scroll to position [83, 0]
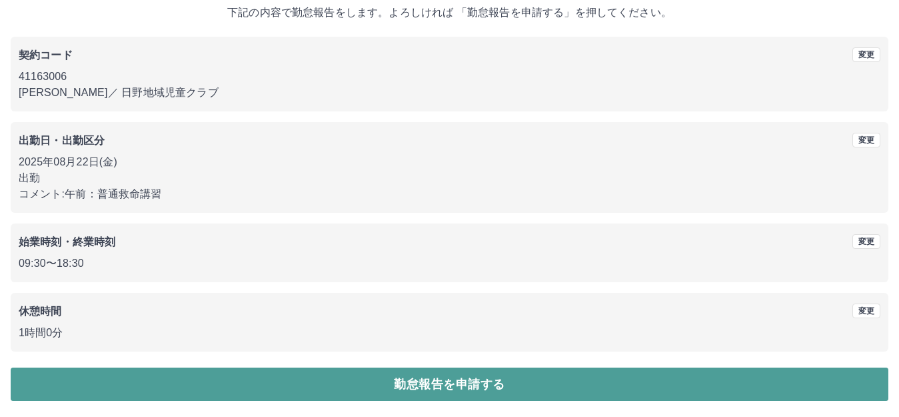
click at [373, 373] on button "勤怠報告を申請する" at bounding box center [450, 383] width 878 height 33
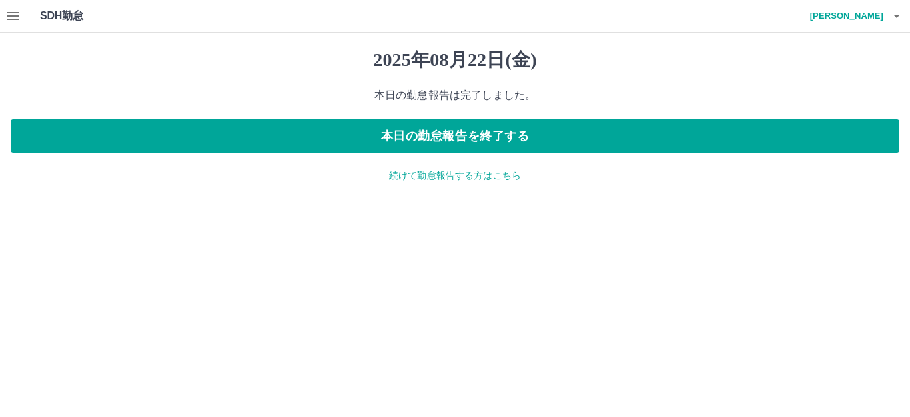
click at [894, 13] on icon "button" at bounding box center [897, 16] width 16 height 16
click at [872, 94] on li "ログアウト" at bounding box center [841, 97] width 118 height 24
